Goal: Task Accomplishment & Management: Use online tool/utility

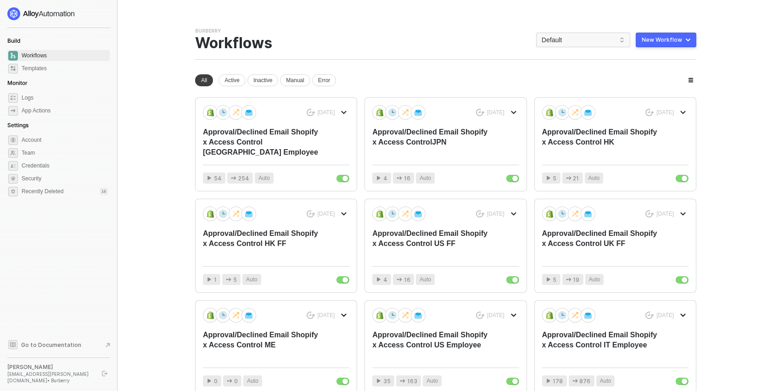
click at [665, 42] on div "New Workflow" at bounding box center [662, 39] width 40 height 7
click at [656, 79] on div "Start From Scratch" at bounding box center [640, 76] width 46 height 9
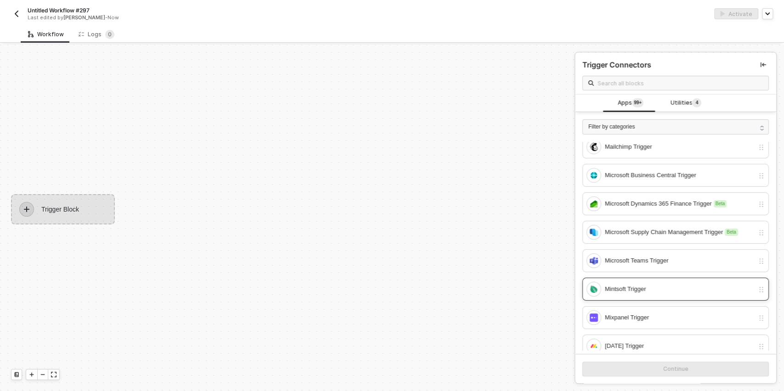
scroll to position [1424, 0]
